Goal: Find specific page/section: Find specific page/section

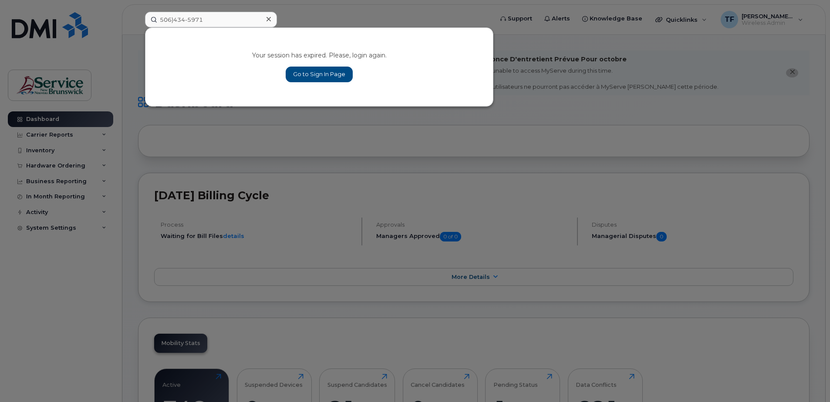
type input "506)434-5971"
click at [338, 77] on link "Go to Sign In Page" at bounding box center [319, 75] width 67 height 16
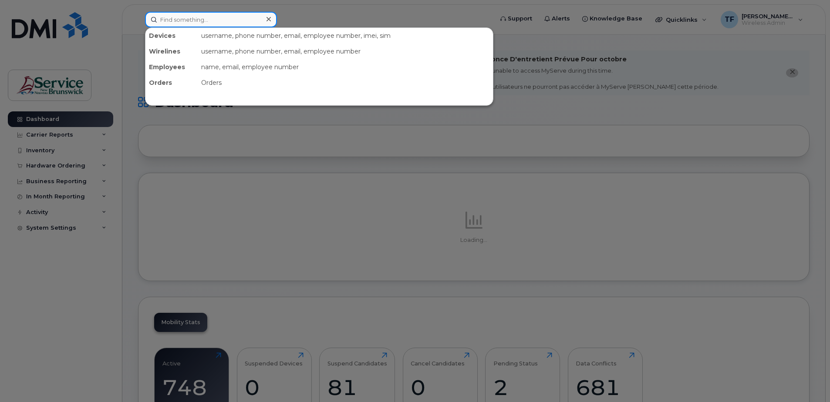
click at [205, 19] on input at bounding box center [211, 20] width 132 height 16
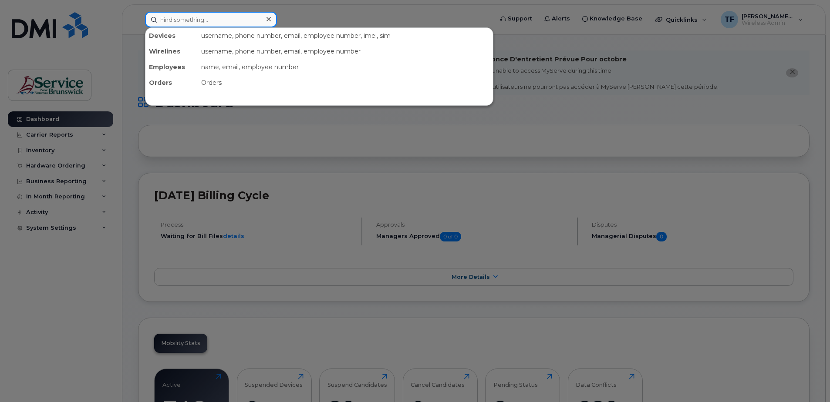
paste input "5064345971"
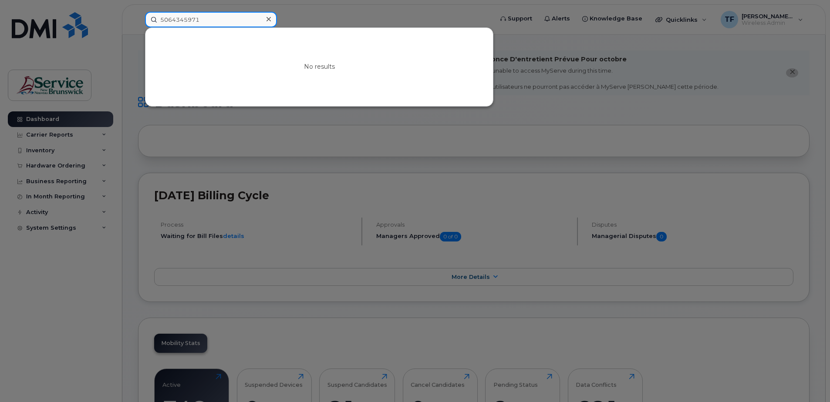
type input "5064345971"
